Goal: Task Accomplishment & Management: Manage account settings

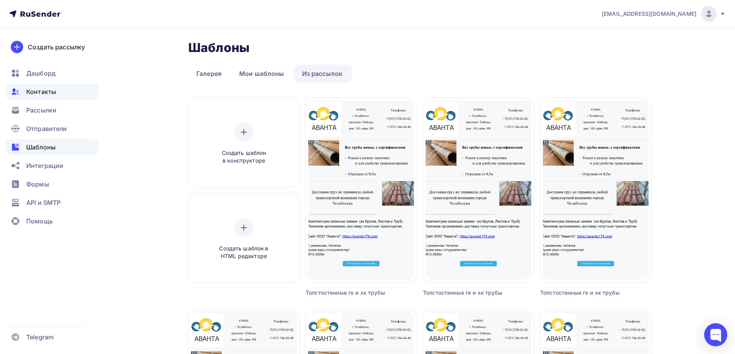
click at [39, 94] on span "Контакты" at bounding box center [41, 91] width 30 height 9
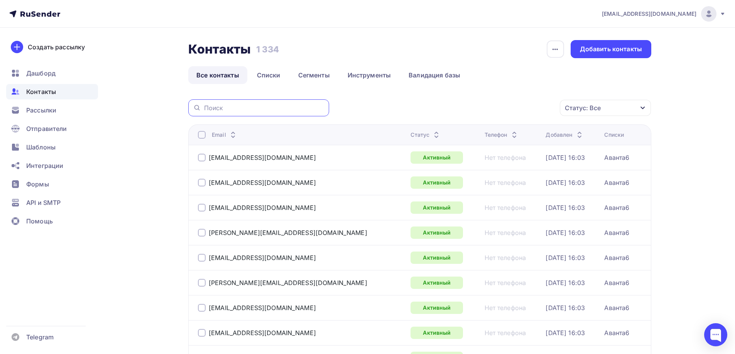
click at [256, 108] on input "text" at bounding box center [264, 108] width 120 height 8
paste input "[EMAIL_ADDRESS][DOMAIN_NAME]"
type input "[EMAIL_ADDRESS][DOMAIN_NAME]"
click at [197, 110] on icon at bounding box center [196, 108] width 4 height 4
click at [302, 109] on input "[EMAIL_ADDRESS][DOMAIN_NAME]" at bounding box center [264, 108] width 120 height 8
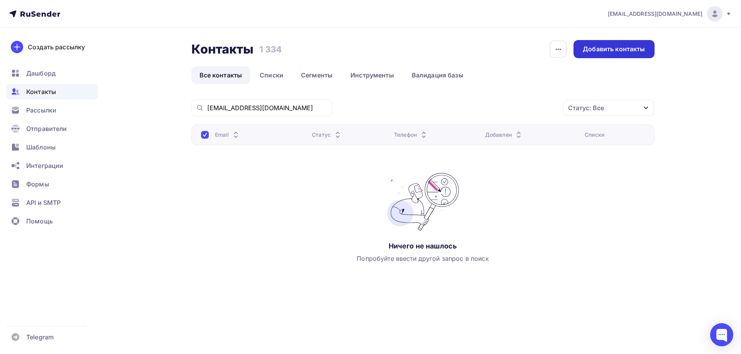
click at [625, 47] on div "Добавить контакты" at bounding box center [613, 49] width 62 height 9
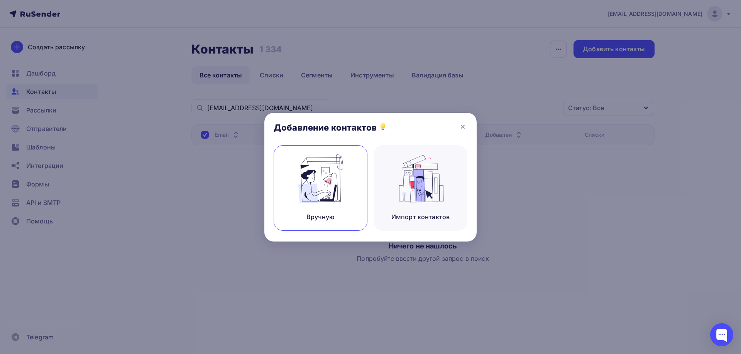
click at [343, 179] on img at bounding box center [321, 179] width 52 height 49
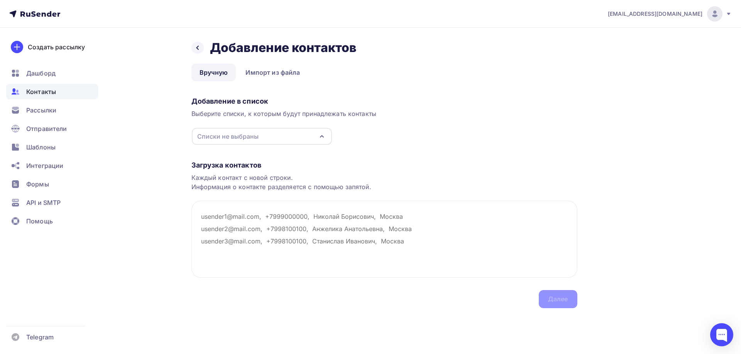
click at [310, 136] on div "Списки не выбраны" at bounding box center [262, 136] width 140 height 17
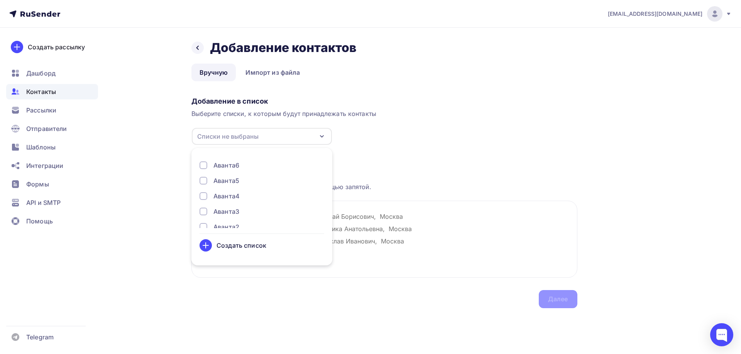
click at [214, 166] on div "Аванта6" at bounding box center [226, 165] width 26 height 9
click at [241, 244] on div "Создать список" at bounding box center [241, 245] width 50 height 9
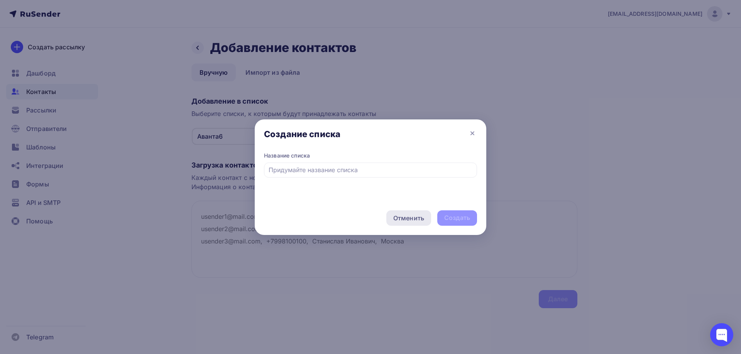
click at [415, 219] on div "Отменить" at bounding box center [408, 218] width 31 height 9
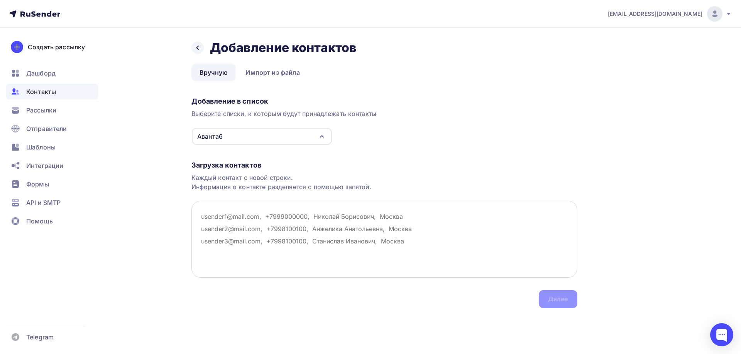
click at [218, 206] on textarea at bounding box center [384, 239] width 386 height 77
paste textarea "[EMAIL_ADDRESS][DOMAIN_NAME]"
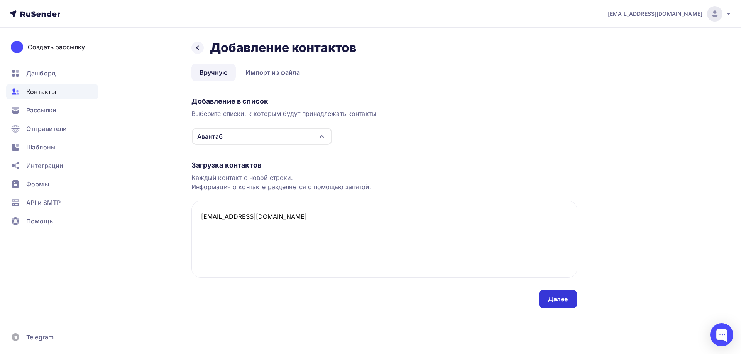
type textarea "[EMAIL_ADDRESS][DOMAIN_NAME]"
click at [551, 302] on div "Далее" at bounding box center [558, 299] width 20 height 9
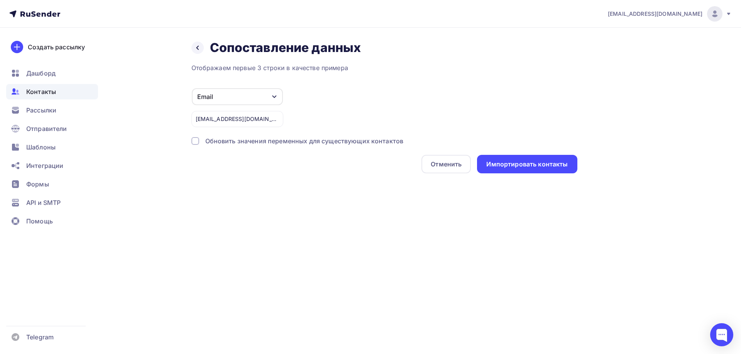
click at [317, 142] on div "Обновить значения переменных для существующих контактов" at bounding box center [304, 141] width 198 height 9
click at [531, 157] on div "Импортировать контакты" at bounding box center [527, 164] width 100 height 19
